Goal: Find specific page/section: Find specific page/section

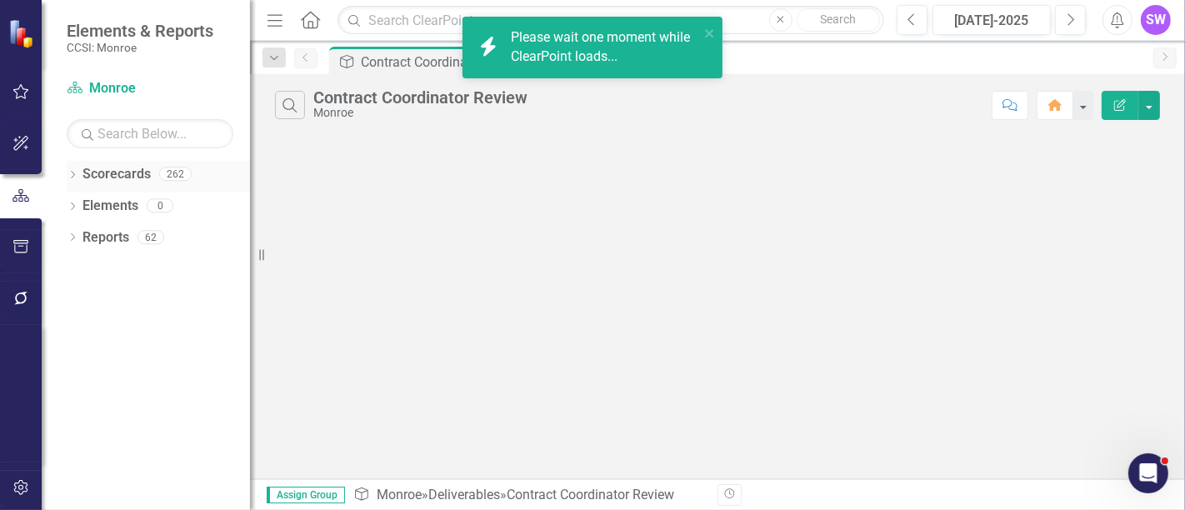
click at [76, 172] on icon "Dropdown" at bounding box center [73, 176] width 12 height 9
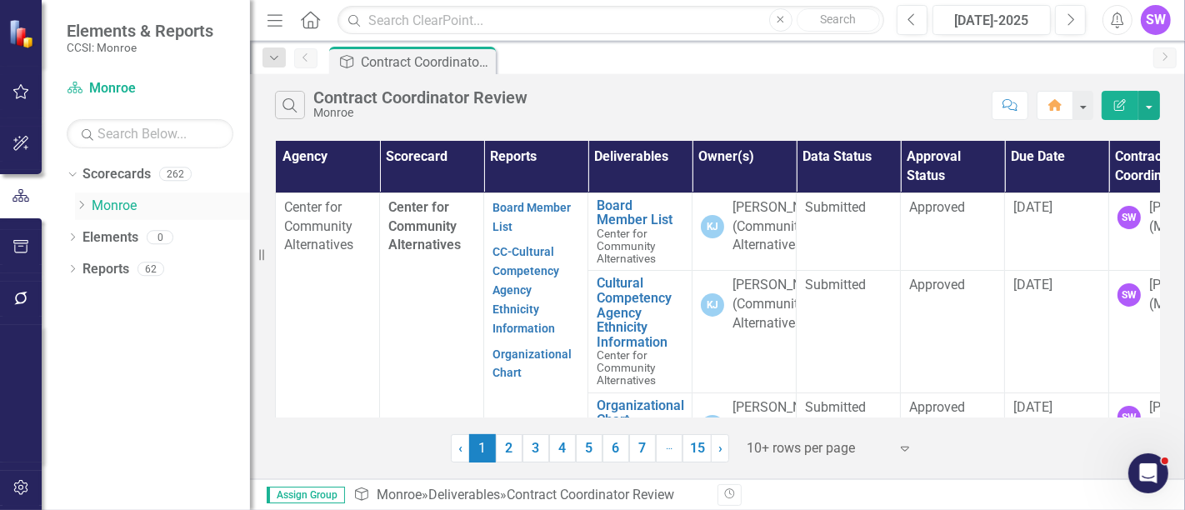
click at [85, 203] on icon "Dropdown" at bounding box center [81, 205] width 12 height 10
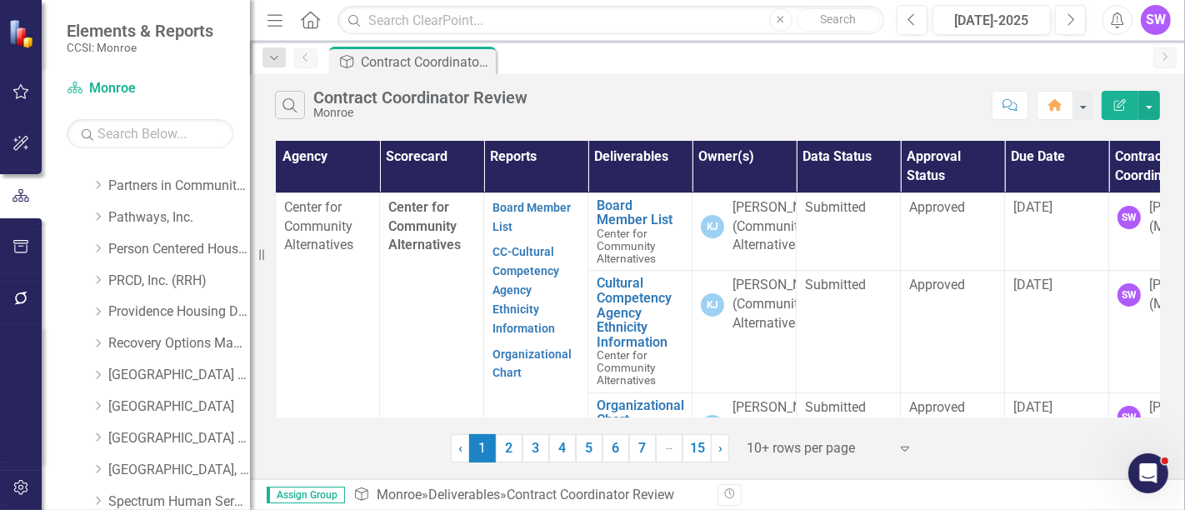
scroll to position [790, 0]
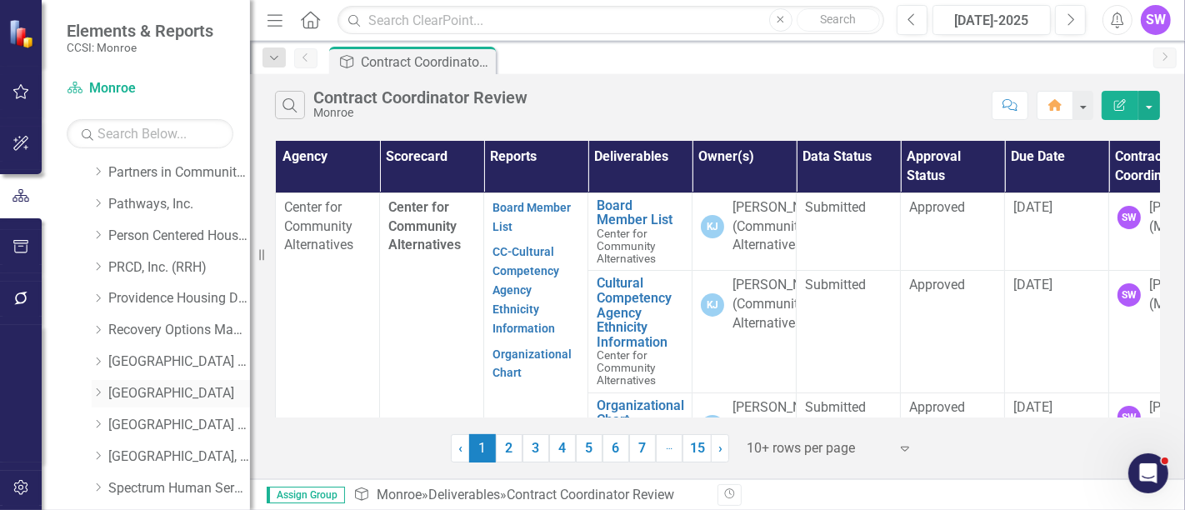
click at [99, 392] on icon "Dropdown" at bounding box center [98, 392] width 12 height 10
click at [145, 392] on link "[GEOGRAPHIC_DATA]" at bounding box center [179, 393] width 142 height 19
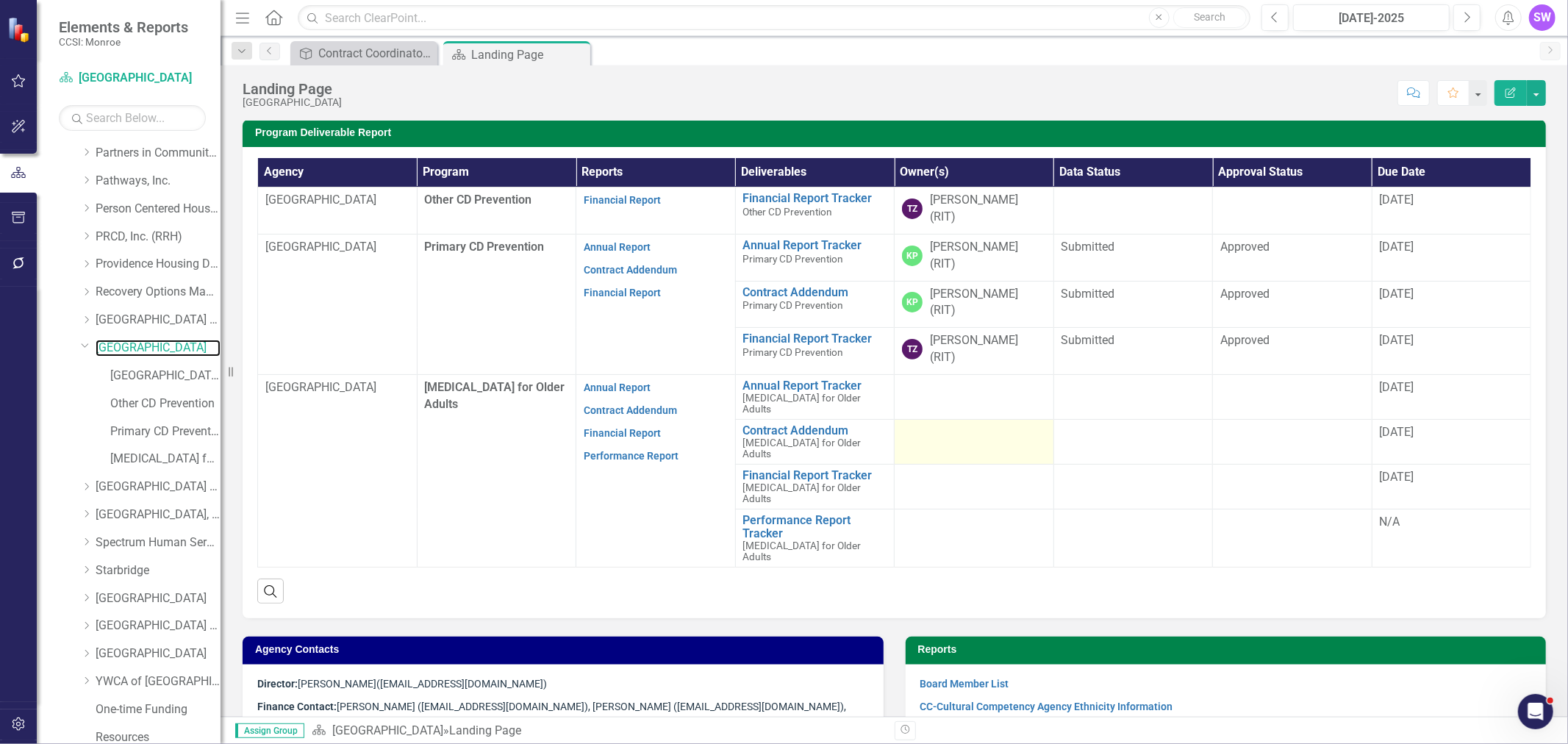
scroll to position [408, 0]
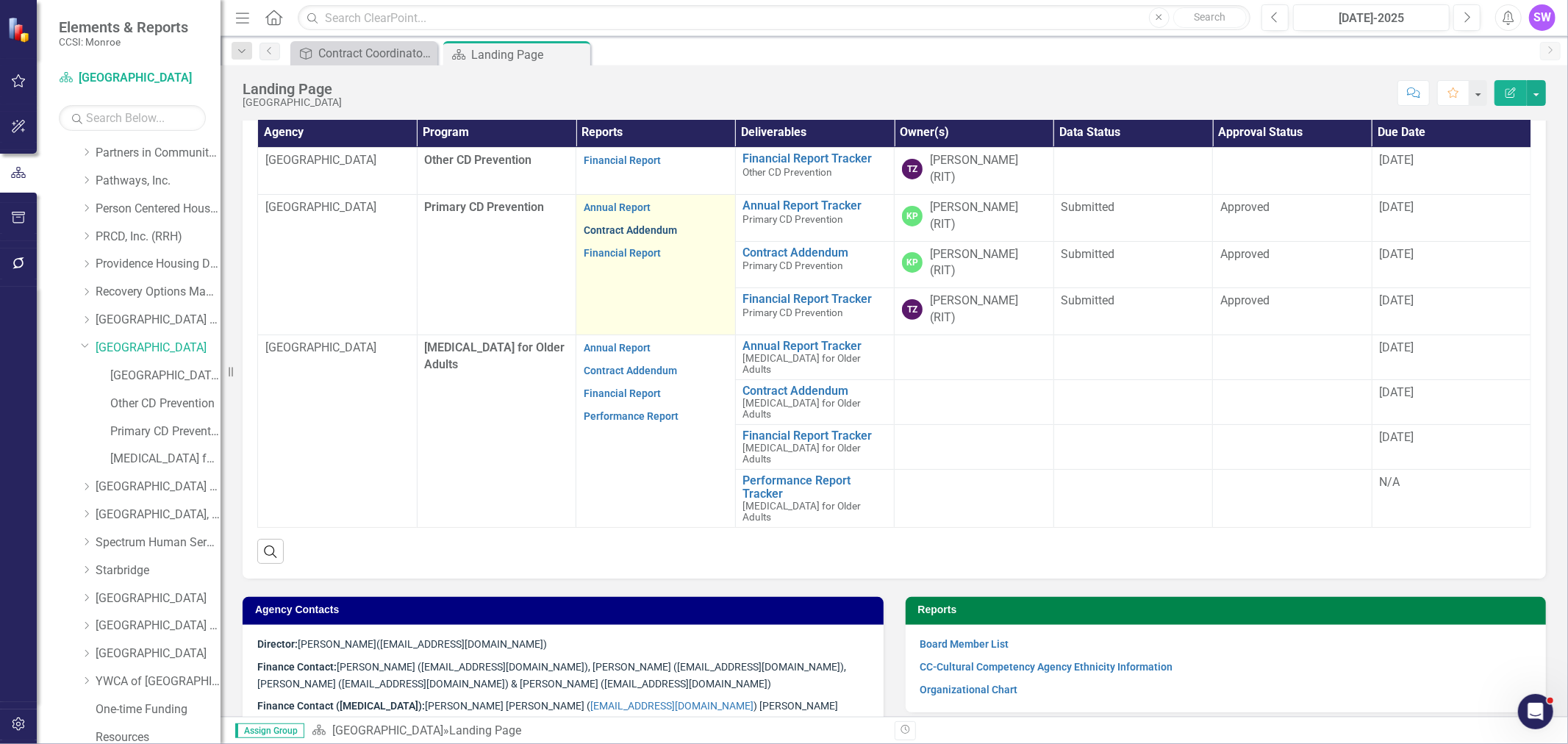
click at [633, 224] on link "Contract Addendum" at bounding box center [631, 229] width 94 height 11
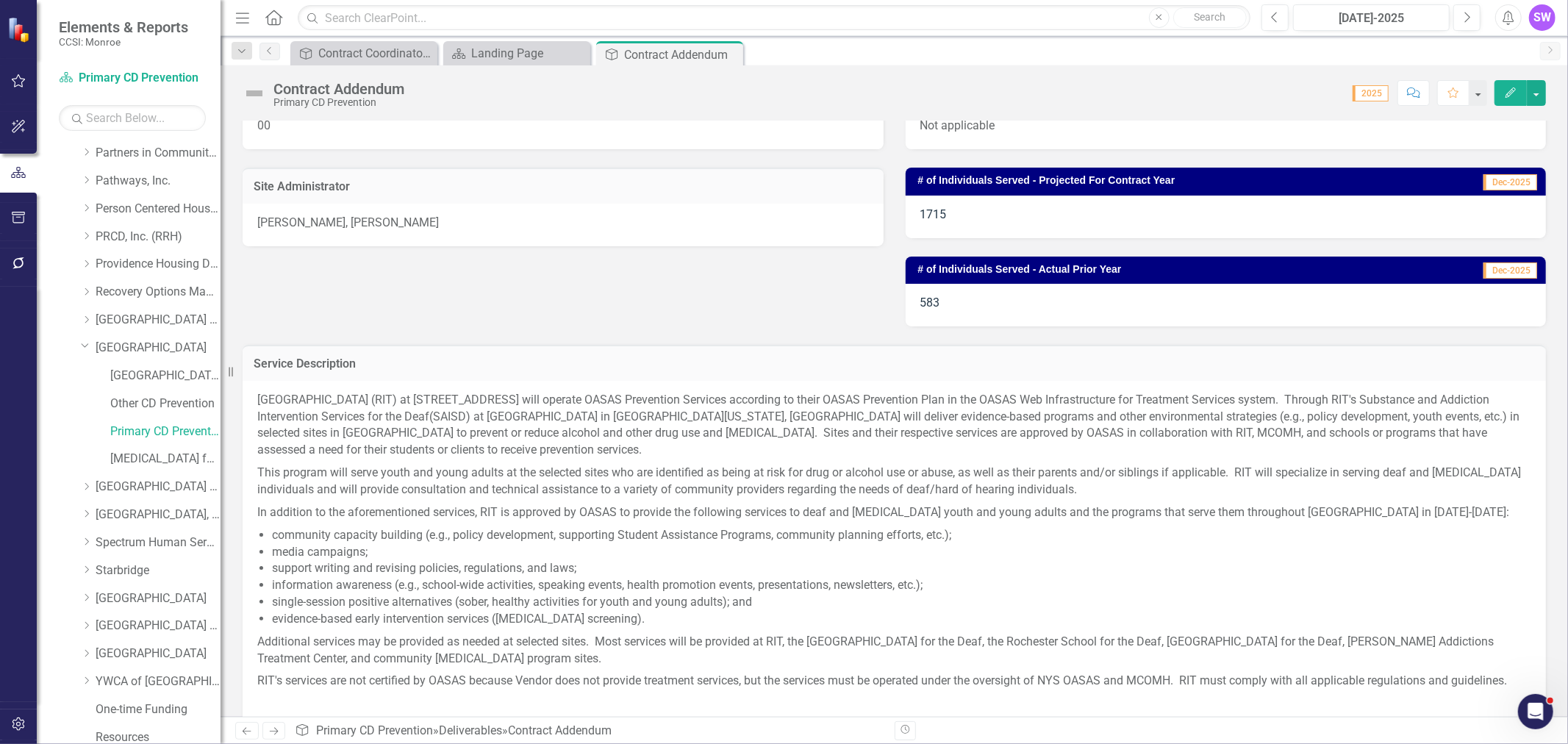
scroll to position [244, 0]
